Goal: Task Accomplishment & Management: Manage account settings

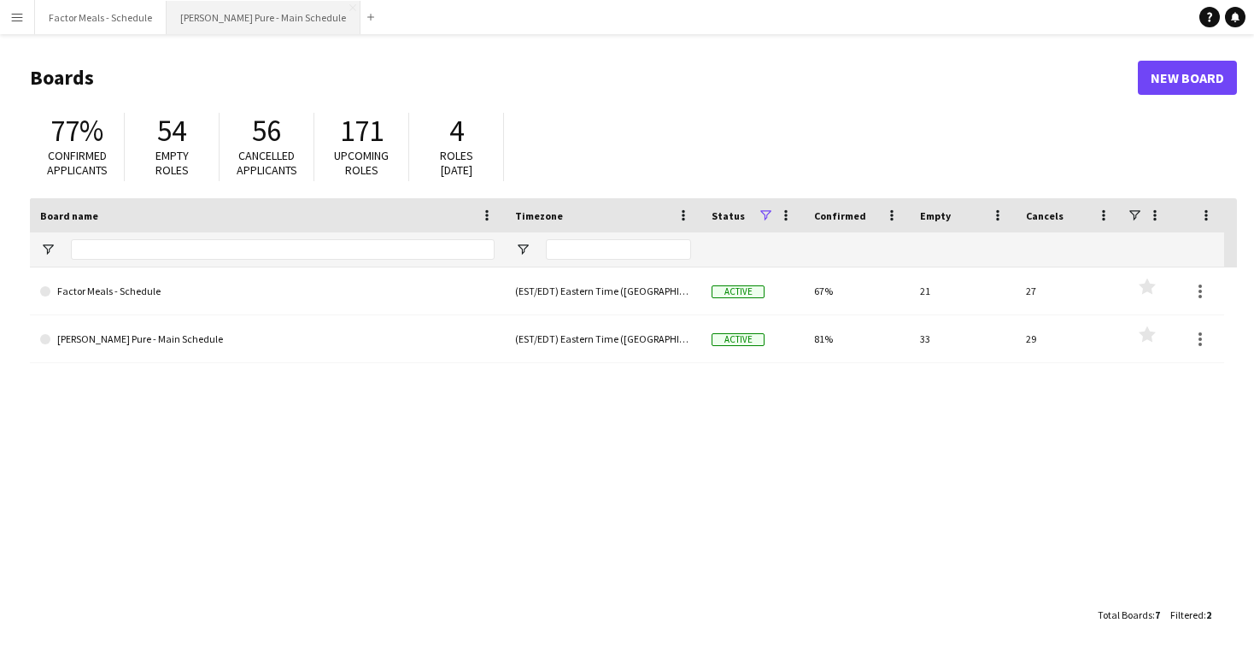
click at [265, 12] on button "[PERSON_NAME] Pure - Main Schedule Close" at bounding box center [264, 17] width 194 height 33
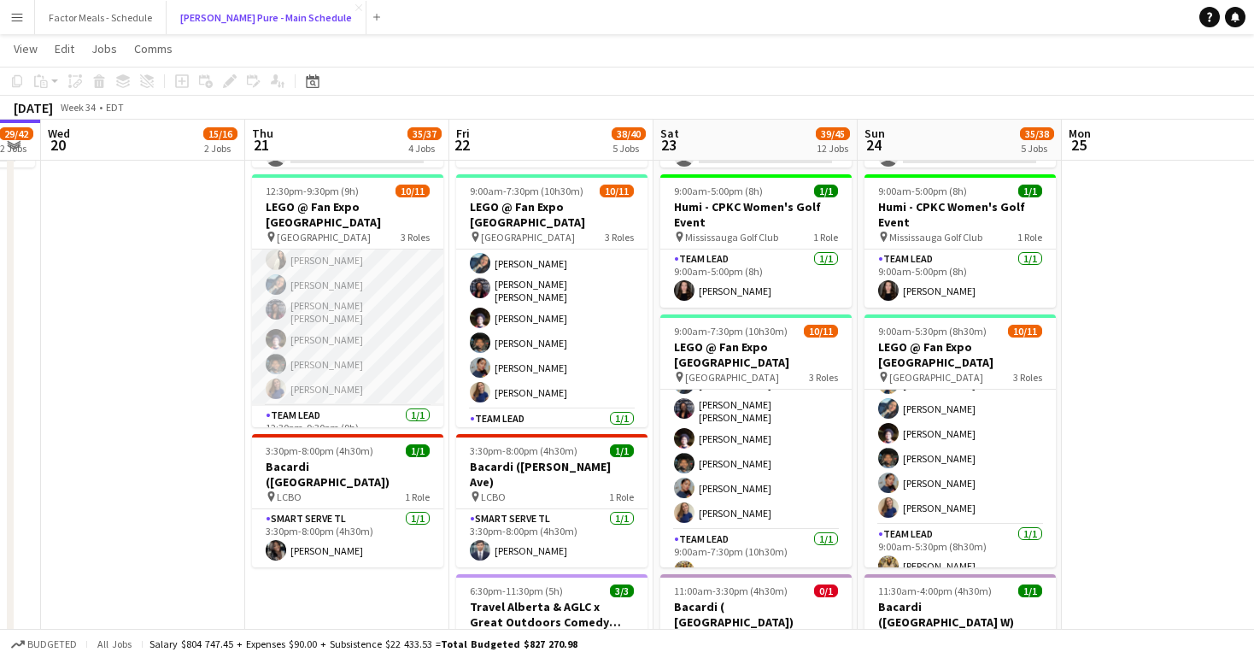
scroll to position [179, 0]
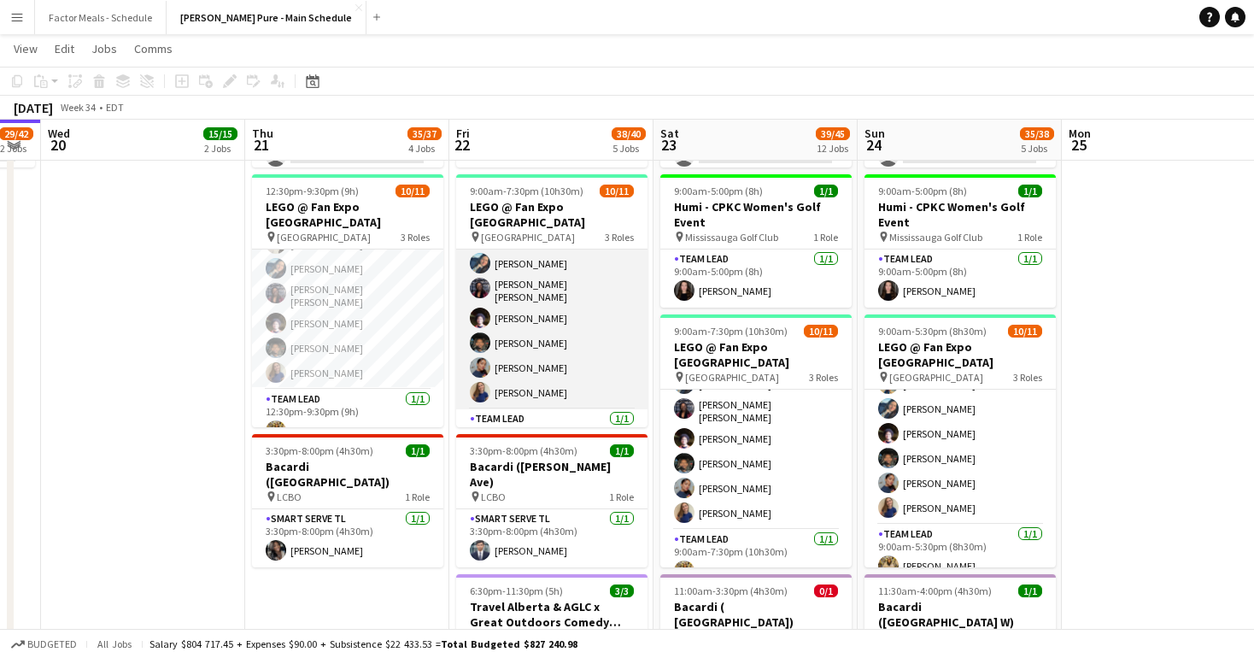
click at [539, 370] on app-card-role "Brand Ambassador [DATE] 9:00am-7:30pm (10h30m) [PERSON_NAME] [PERSON_NAME] Vawd…" at bounding box center [551, 278] width 191 height 261
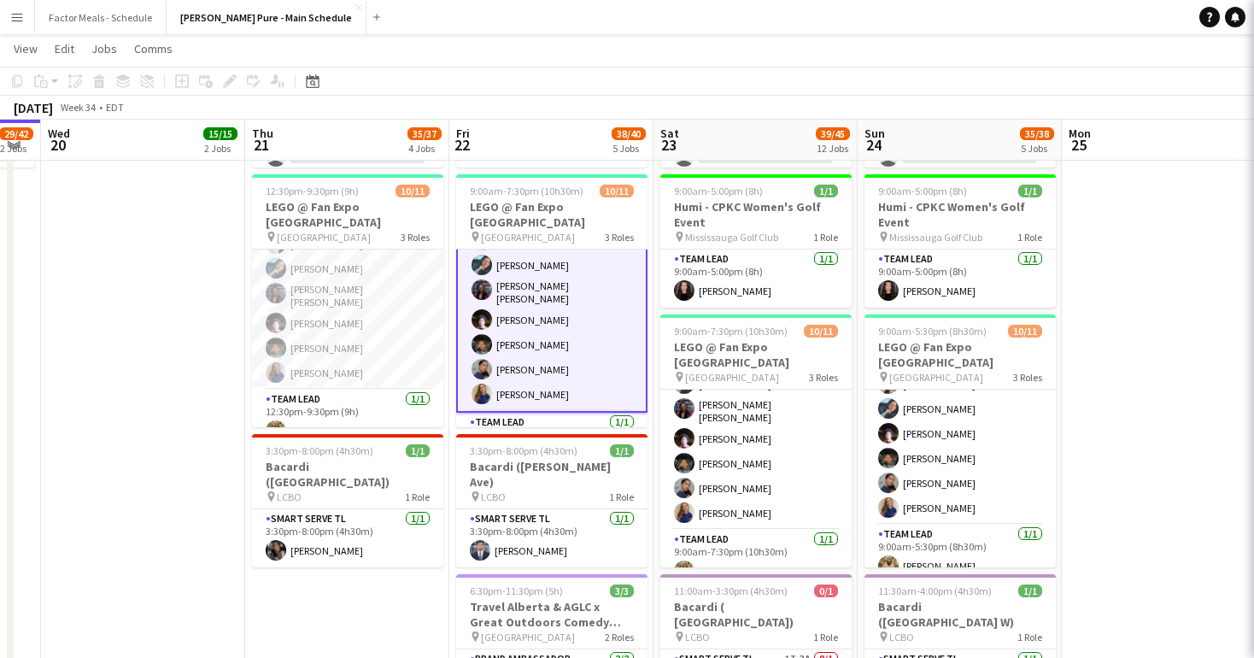
scroll to position [162, 0]
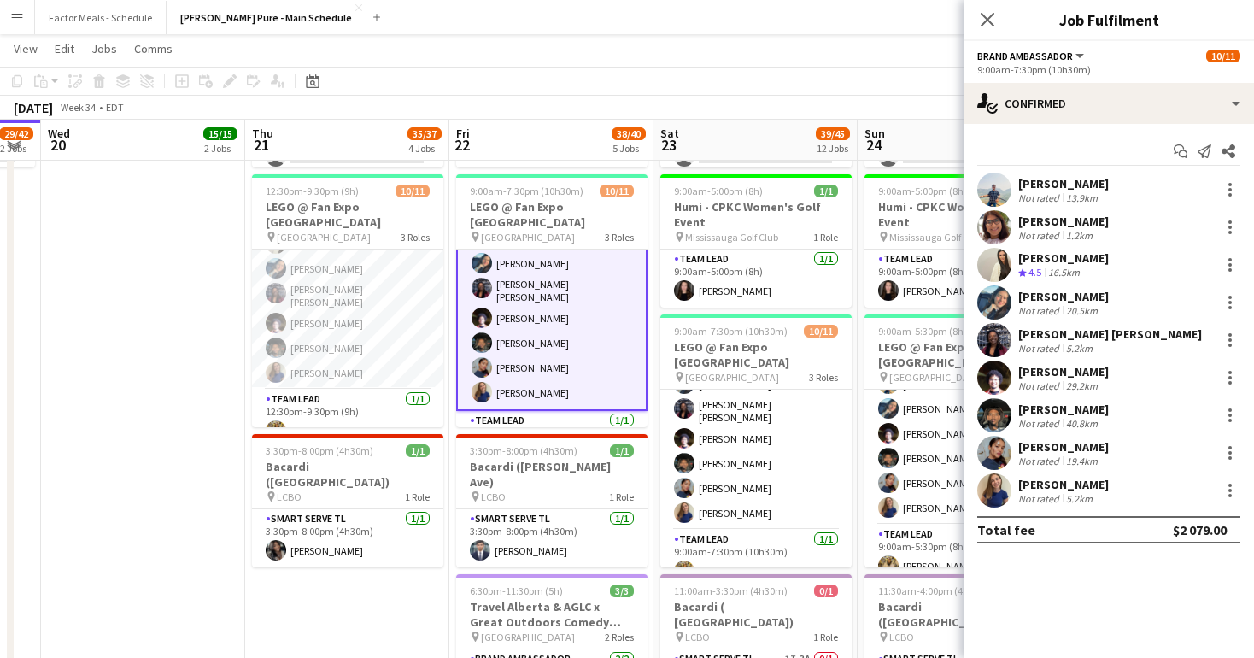
click at [1134, 486] on div "[PERSON_NAME] Not rated 5.2km" at bounding box center [1109, 490] width 291 height 34
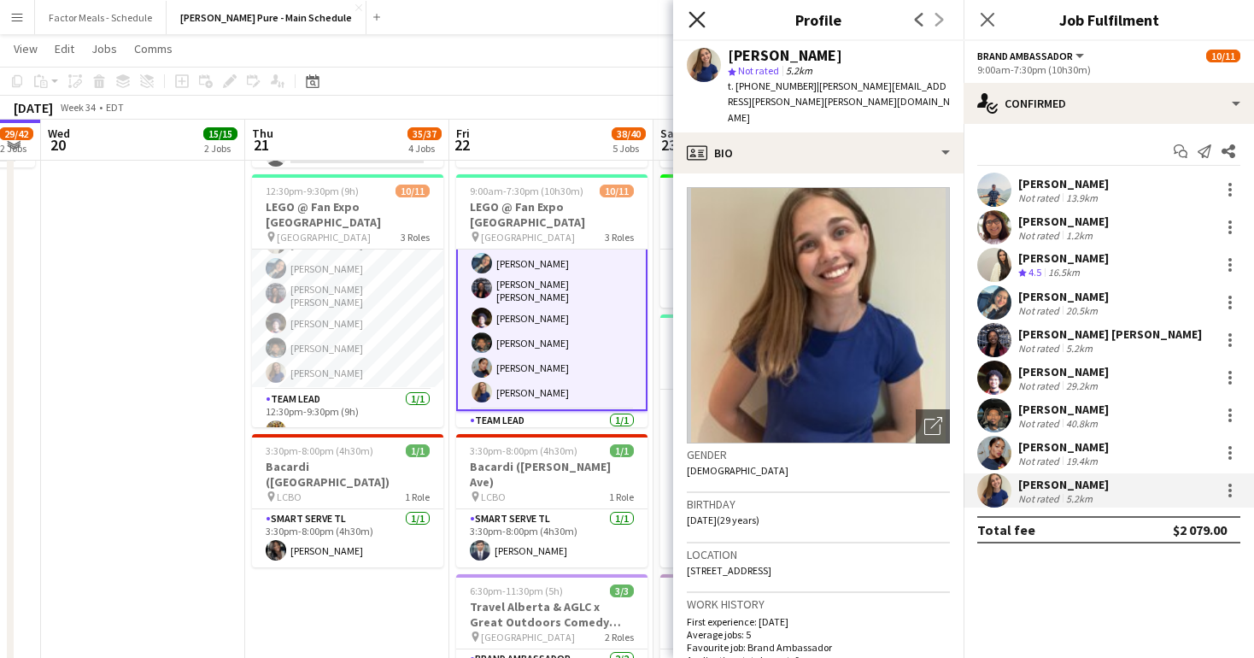
click at [692, 16] on icon at bounding box center [697, 19] width 16 height 16
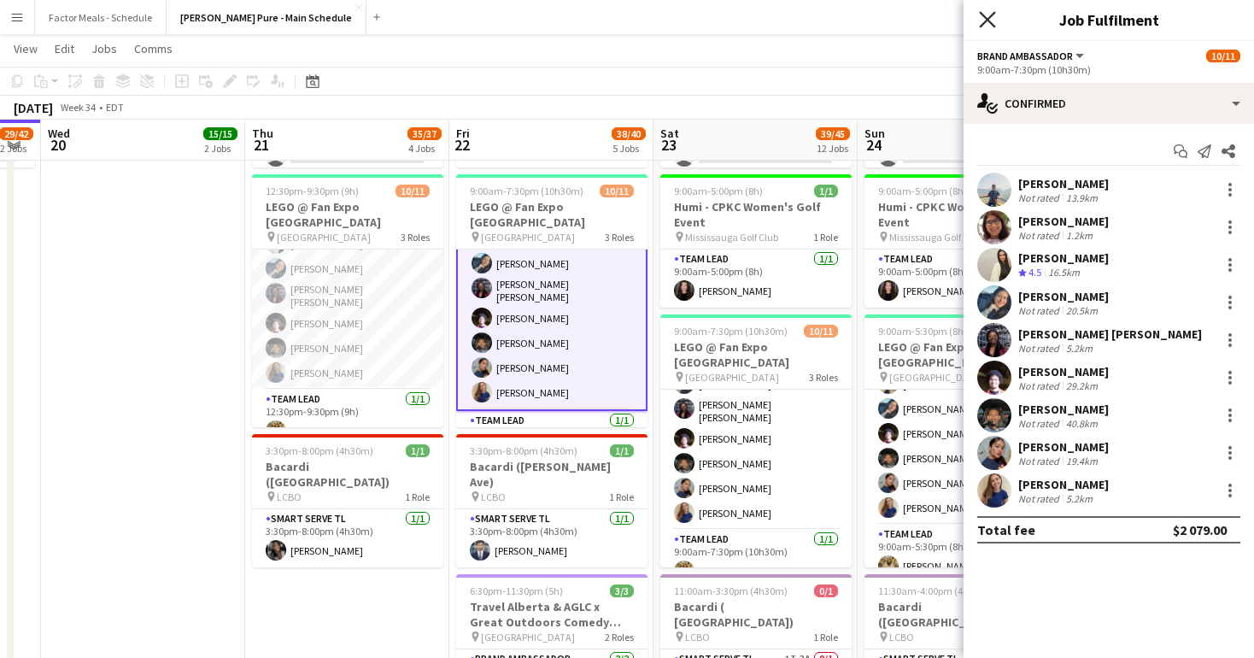
click at [989, 14] on icon "Close pop-in" at bounding box center [987, 19] width 16 height 16
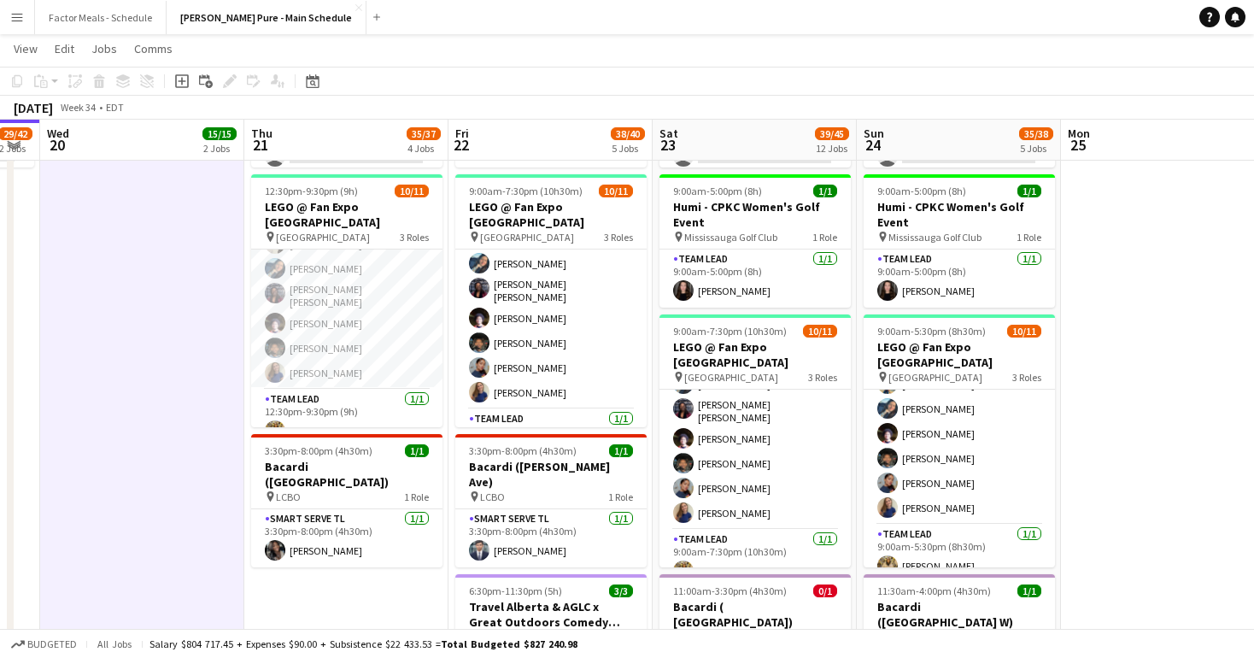
click at [570, 105] on div "[DATE] Week 34 • EDT" at bounding box center [627, 108] width 1254 height 24
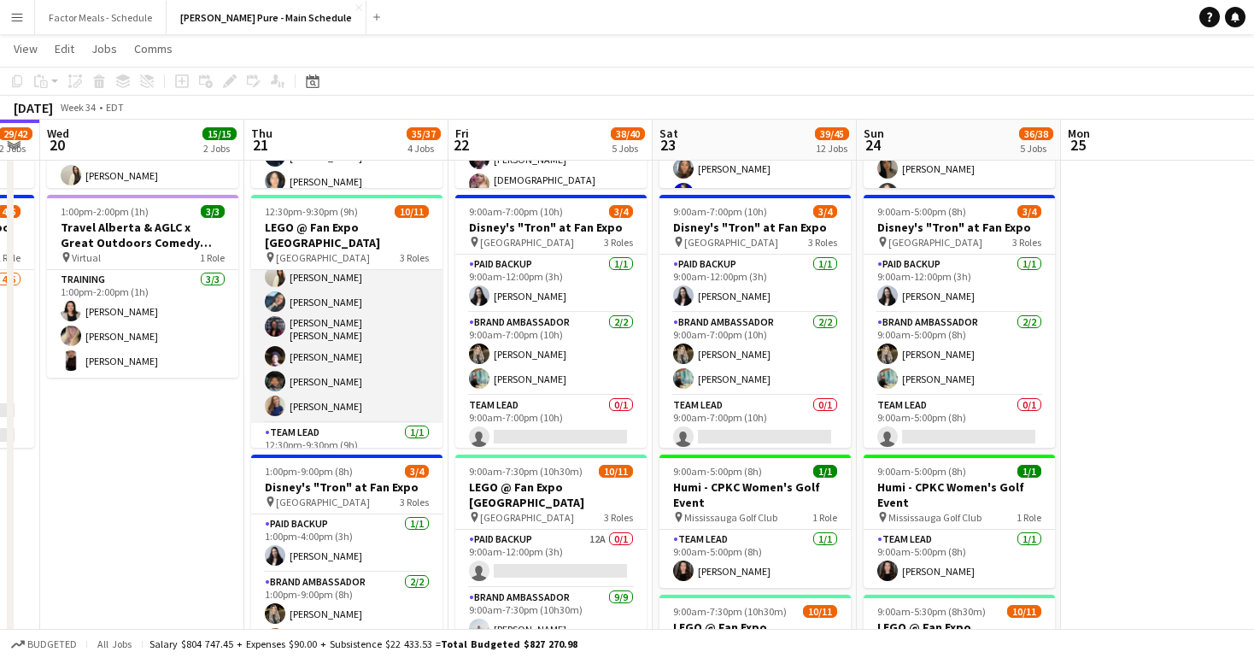
scroll to position [178, 0]
click at [316, 378] on app-card-role "Brand Ambassador [DATE] 12:30pm-9:30pm (9h) [PERSON_NAME] [PERSON_NAME] Vawda […" at bounding box center [346, 280] width 191 height 261
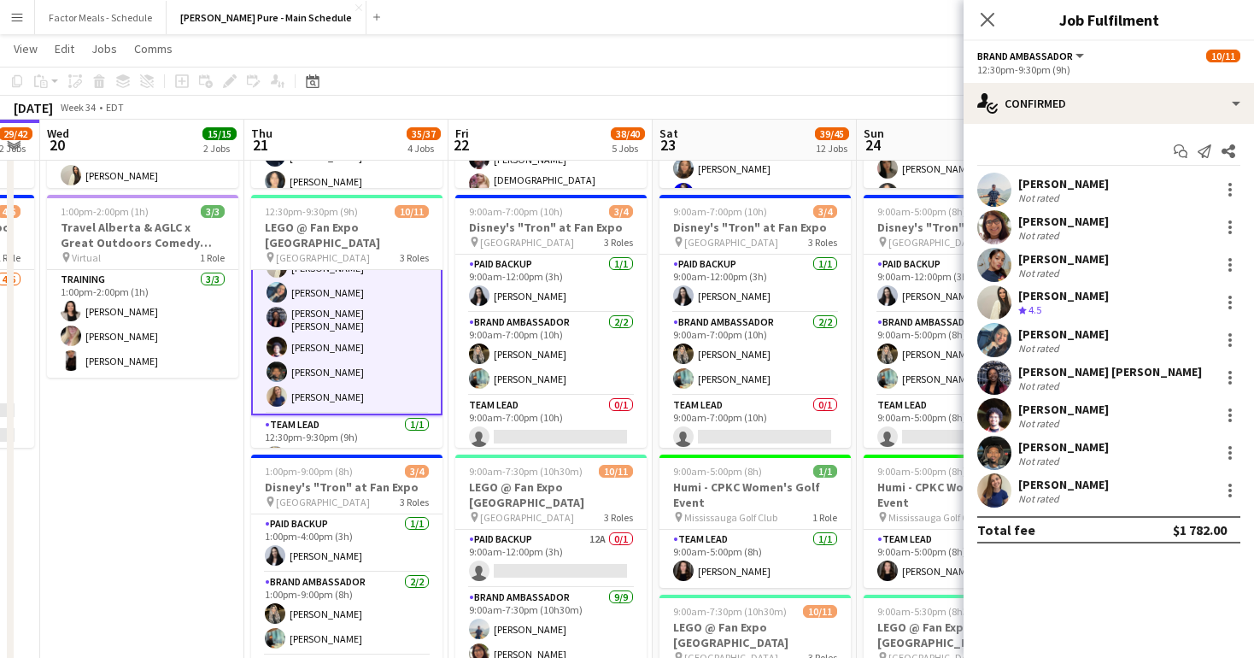
scroll to position [179, 0]
click at [1118, 491] on div "[PERSON_NAME] Not rated 5.2km" at bounding box center [1109, 490] width 291 height 34
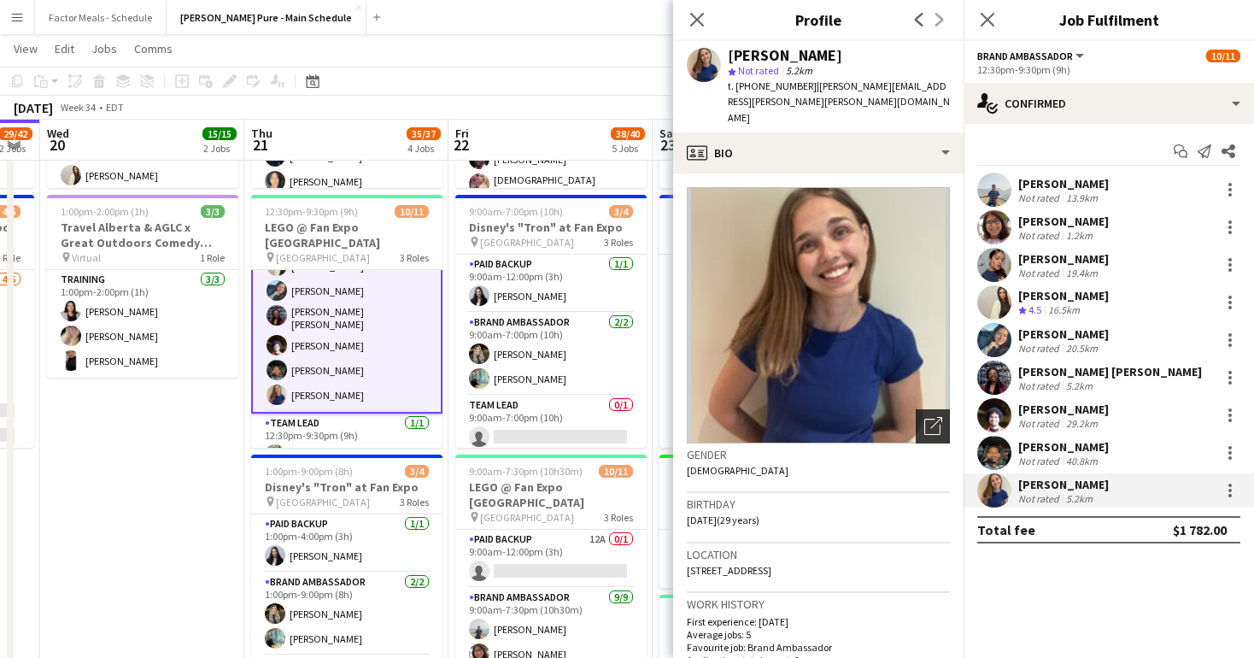
click at [927, 419] on icon at bounding box center [933, 427] width 16 height 16
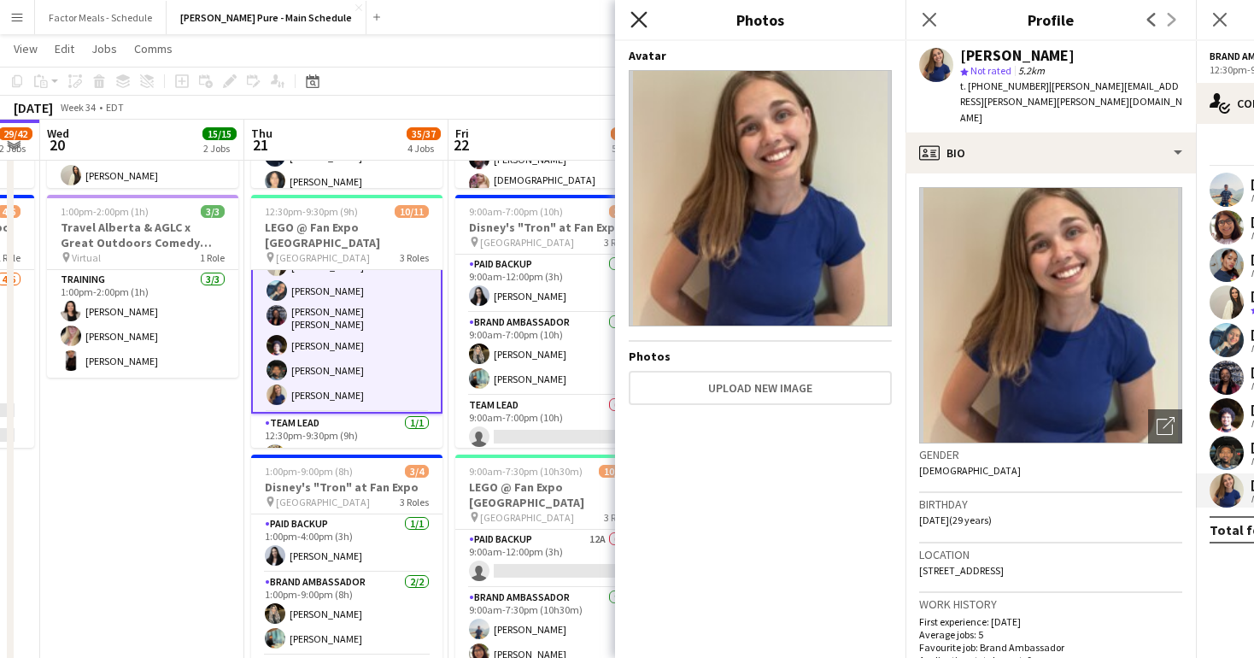
click at [643, 16] on icon "Close pop-in" at bounding box center [639, 19] width 16 height 16
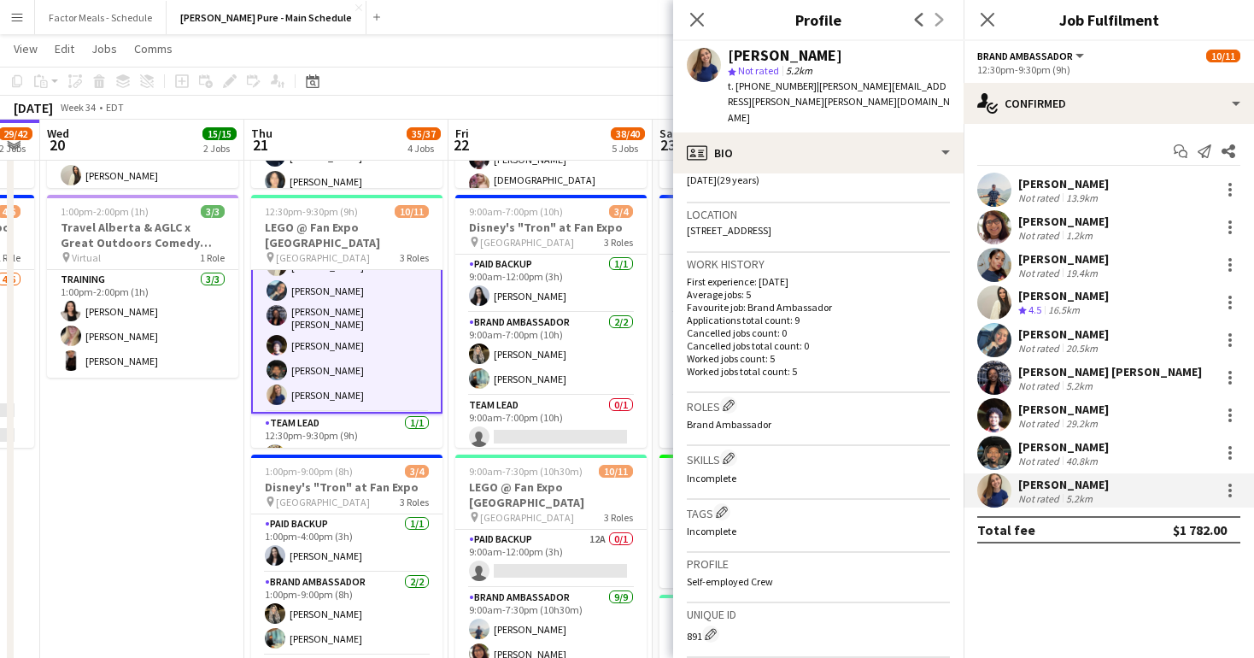
scroll to position [0, 0]
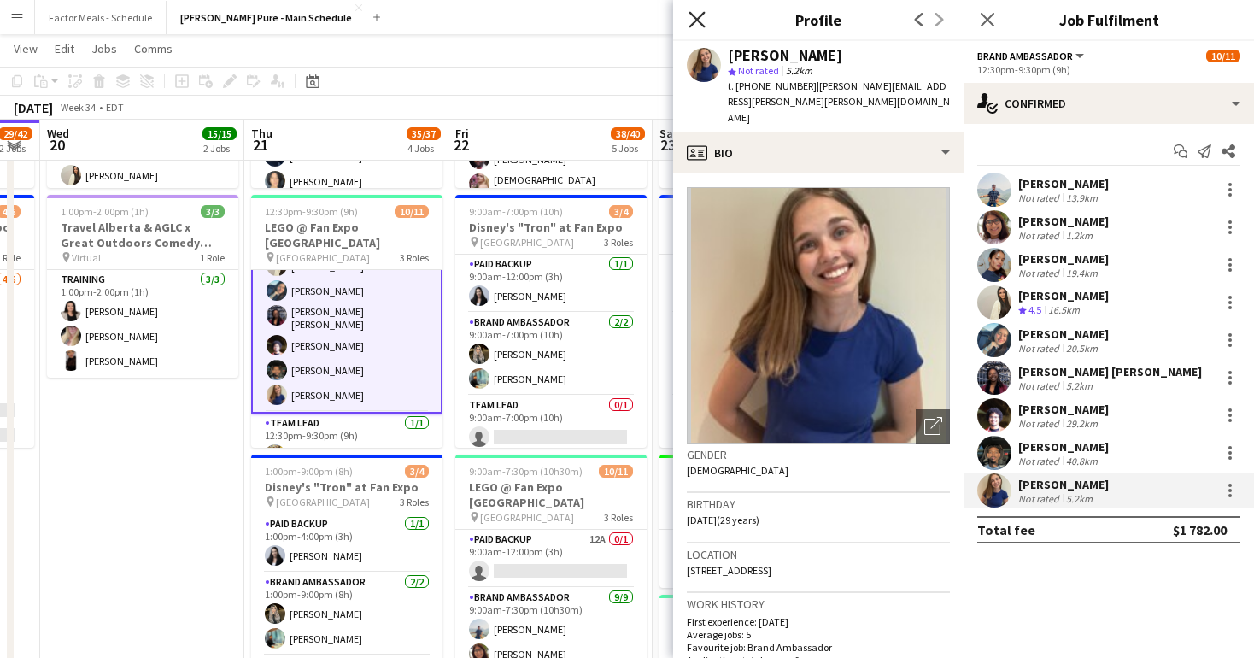
click at [699, 18] on icon at bounding box center [697, 19] width 16 height 16
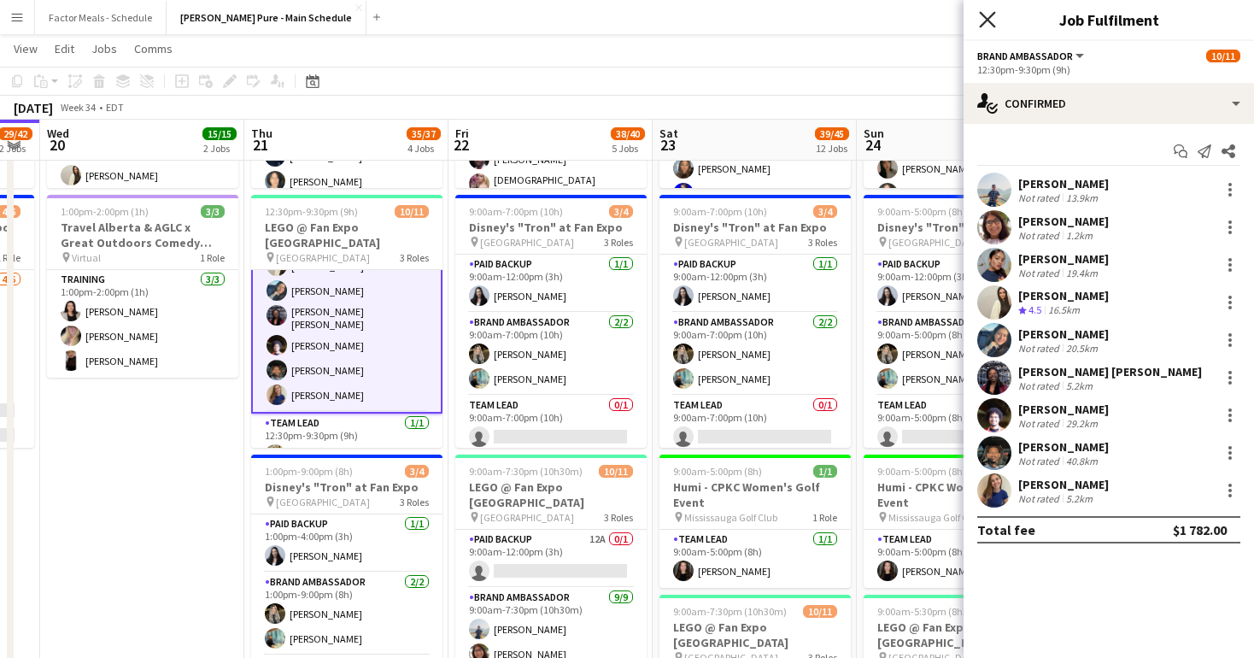
click at [989, 20] on icon at bounding box center [987, 19] width 16 height 16
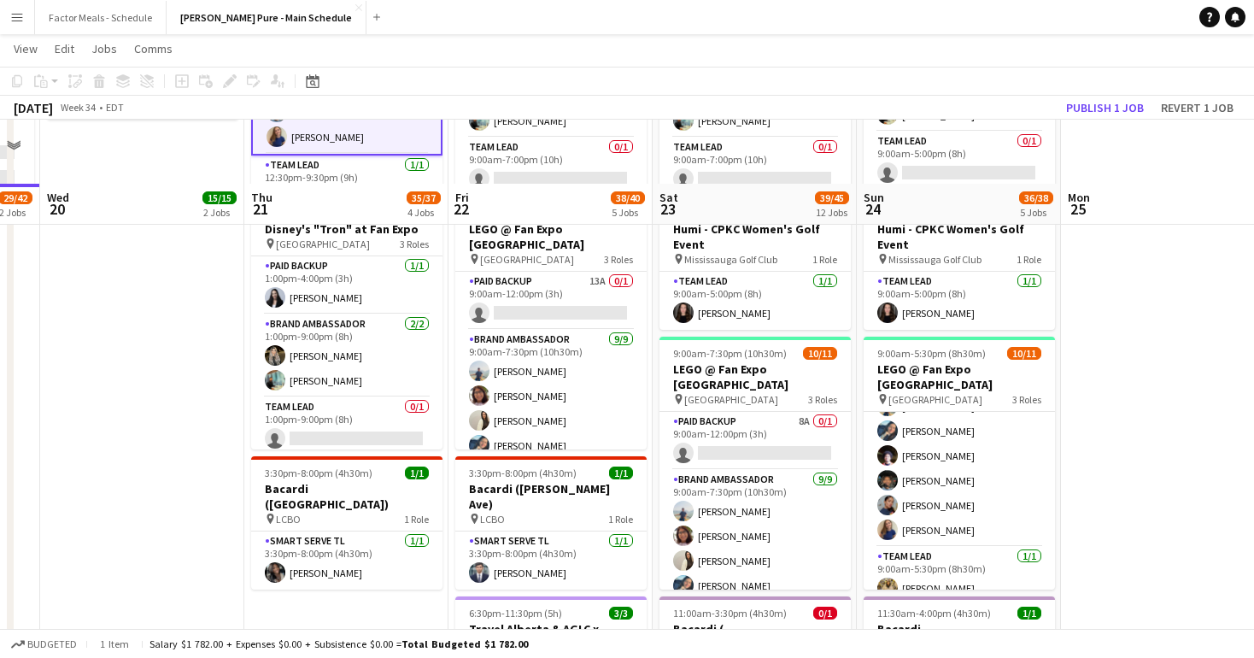
scroll to position [515, 0]
